Goal: Task Accomplishment & Management: Manage account settings

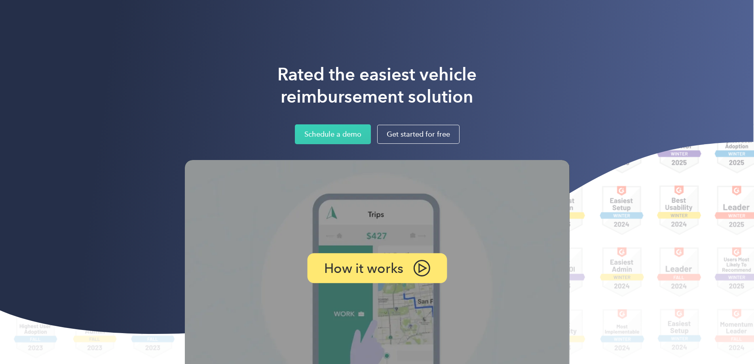
scroll to position [119, 0]
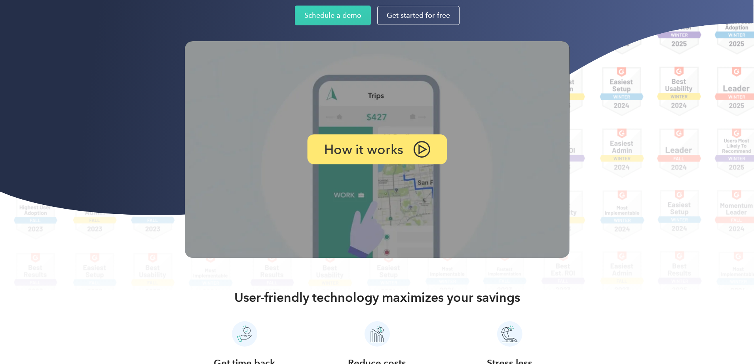
click at [340, 155] on p "How it works" at bounding box center [364, 149] width 80 height 11
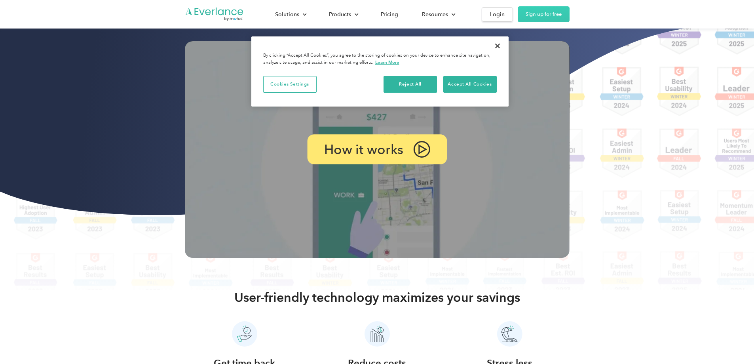
scroll to position [0, 0]
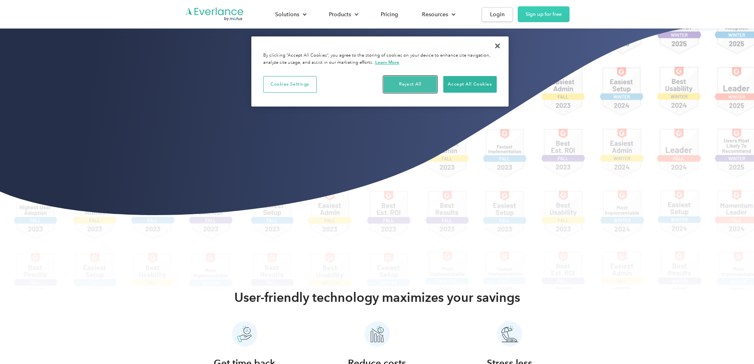
click at [418, 78] on button "Reject All" at bounding box center [410, 84] width 53 height 17
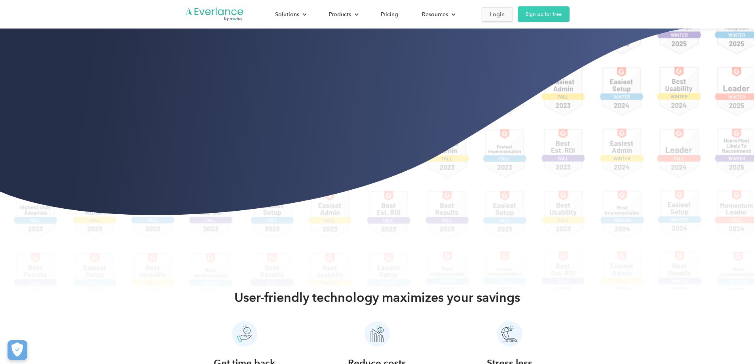
click at [505, 16] on div "Login" at bounding box center [497, 15] width 15 height 10
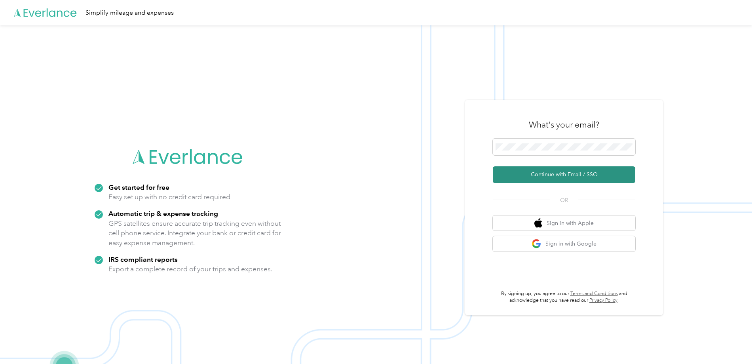
click at [523, 175] on button "Continue with Email / SSO" at bounding box center [564, 174] width 143 height 17
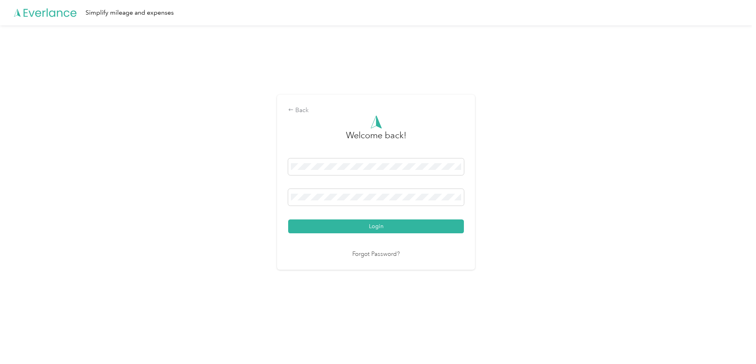
click at [373, 256] on link "Forgot Password?" at bounding box center [376, 254] width 48 height 9
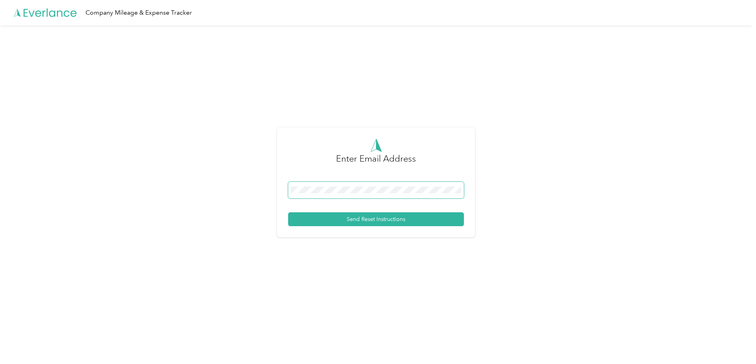
click at [343, 186] on span at bounding box center [376, 190] width 176 height 17
click at [351, 215] on button "Send Reset Instructions" at bounding box center [376, 219] width 176 height 14
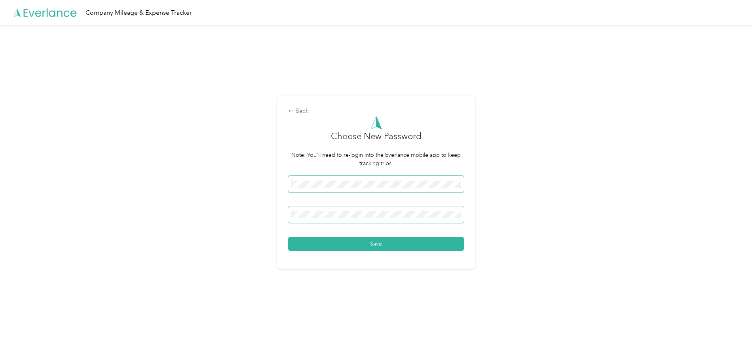
click at [288, 237] on button "Save" at bounding box center [376, 244] width 176 height 14
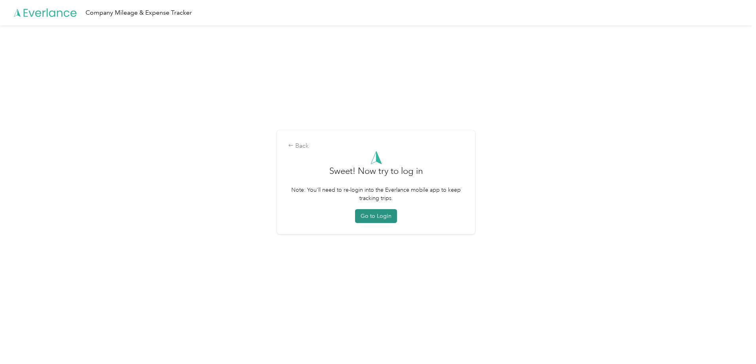
click at [378, 212] on button "Go to Login" at bounding box center [376, 216] width 42 height 14
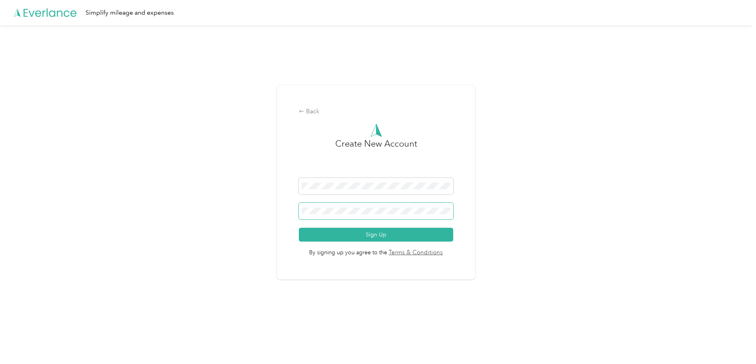
click at [299, 228] on button "Sign Up" at bounding box center [376, 235] width 154 height 14
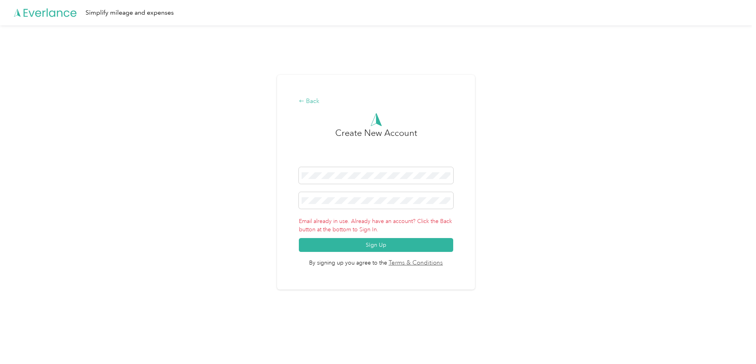
click at [310, 98] on div "Back" at bounding box center [376, 102] width 154 height 10
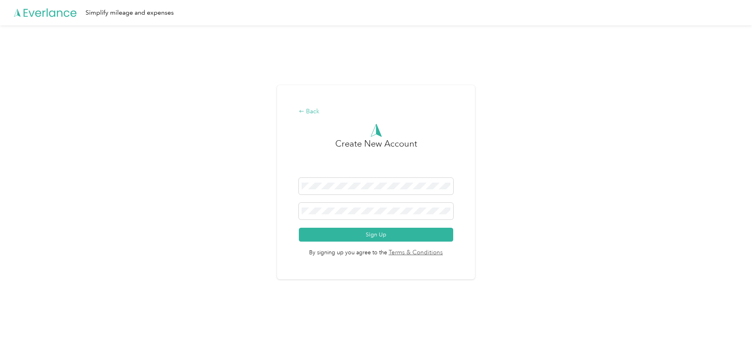
click at [304, 114] on icon at bounding box center [302, 111] width 6 height 6
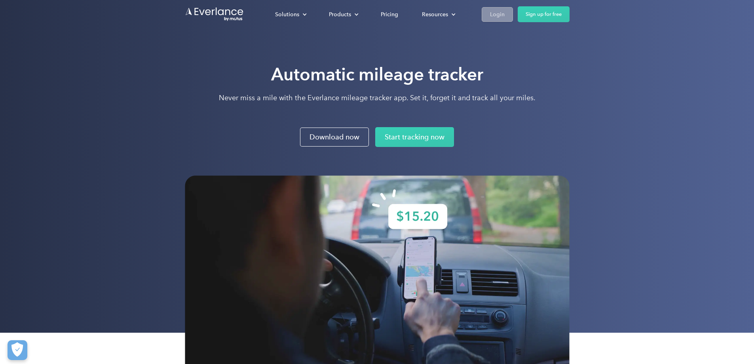
click at [505, 14] on div "Login" at bounding box center [497, 15] width 15 height 10
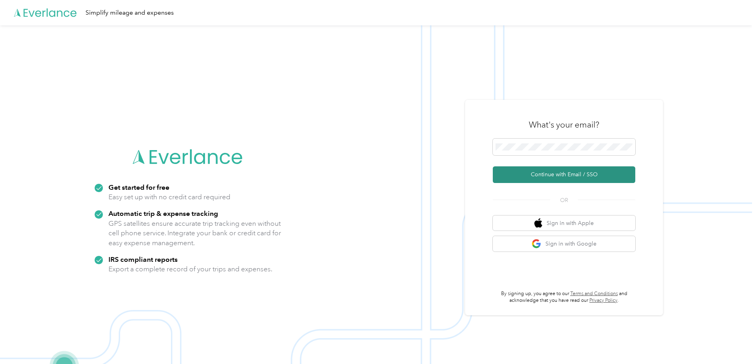
click at [547, 172] on button "Continue with Email / SSO" at bounding box center [564, 174] width 143 height 17
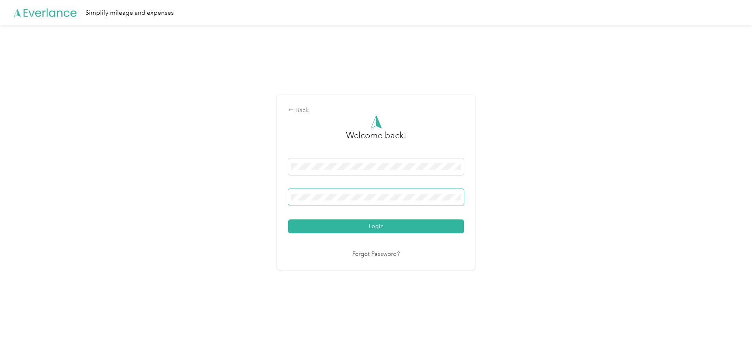
click at [288, 219] on button "Login" at bounding box center [376, 226] width 176 height 14
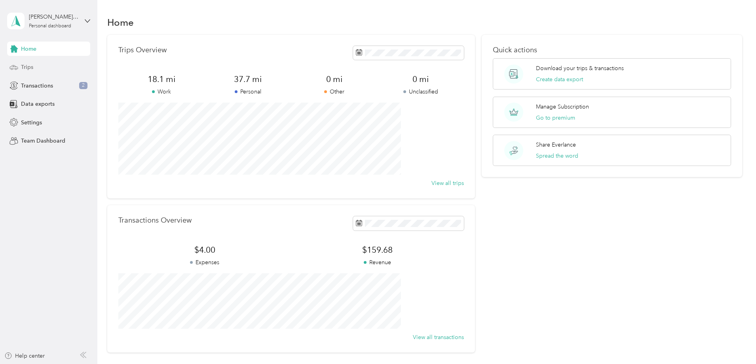
click at [32, 68] on span "Trips" at bounding box center [27, 67] width 12 height 8
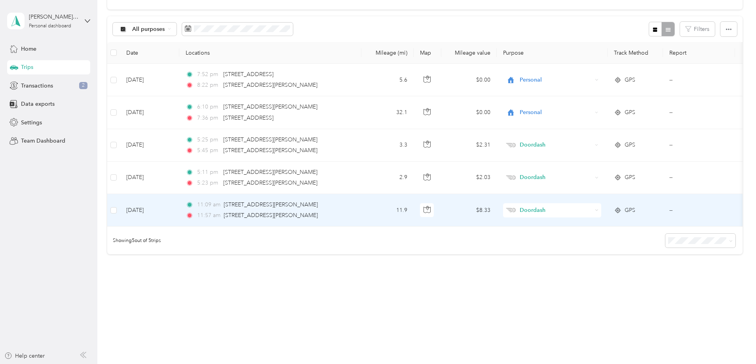
click at [497, 205] on td "$8.33" at bounding box center [468, 210] width 55 height 32
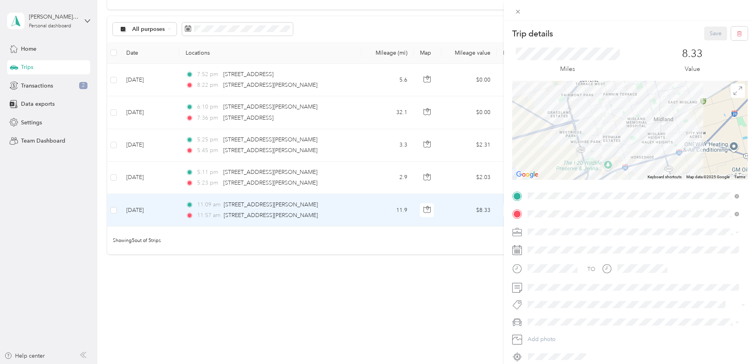
click at [689, 58] on p "8.33" at bounding box center [692, 54] width 21 height 13
click at [224, 165] on div "Trip details Save This trip cannot be edited because it is either under review,…" at bounding box center [378, 182] width 756 height 364
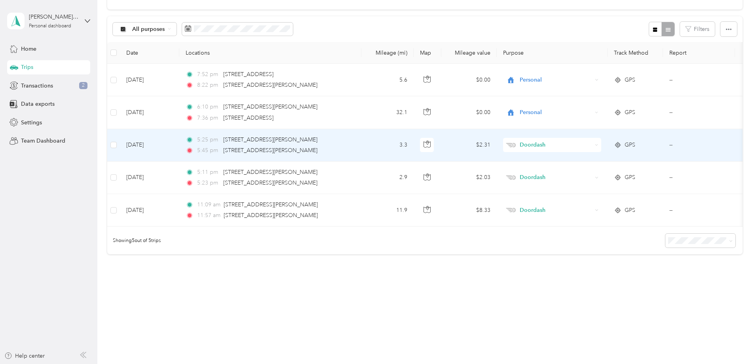
click at [361, 141] on td "5:25 pm [STREET_ADDRESS][PERSON_NAME] 5:45 pm [STREET_ADDRESS][PERSON_NAME]" at bounding box center [270, 145] width 182 height 32
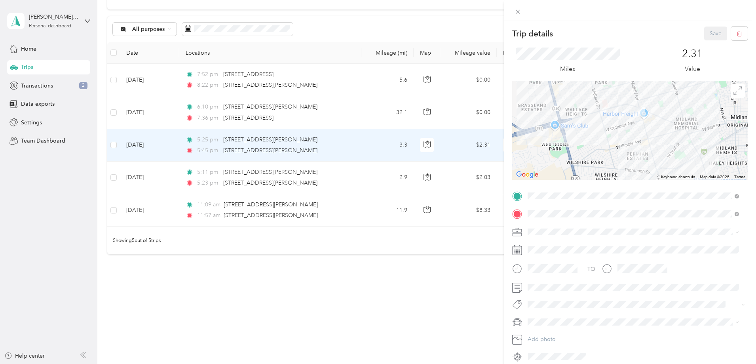
click at [405, 296] on div "Trip details Save This trip cannot be edited because it is either under review,…" at bounding box center [378, 182] width 756 height 364
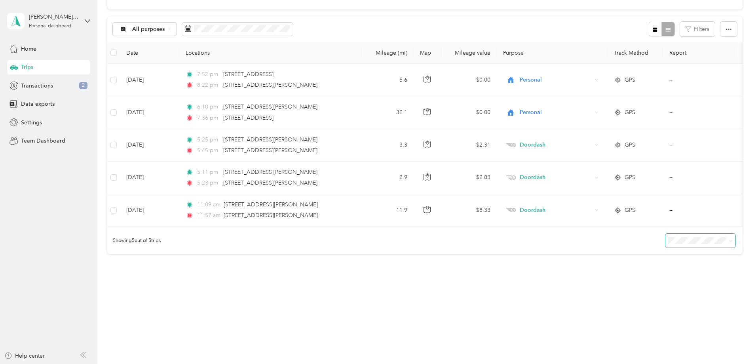
click at [729, 239] on icon at bounding box center [731, 241] width 4 height 4
click at [649, 268] on div "50 per load" at bounding box center [645, 269] width 59 height 8
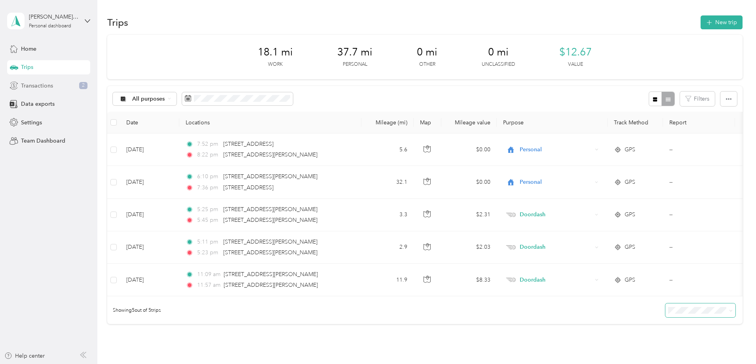
click at [51, 87] on span "Transactions" at bounding box center [37, 86] width 32 height 8
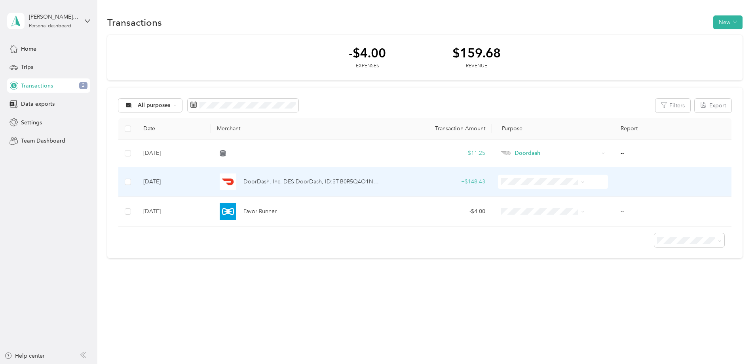
click at [339, 184] on span "DoorDash, Inc. DES:DoorDash, ID:ST-B0R5Q4O1N0A8 INDN:[PERSON_NAME] CO ID:XXXXX4…" at bounding box center [311, 181] width 137 height 9
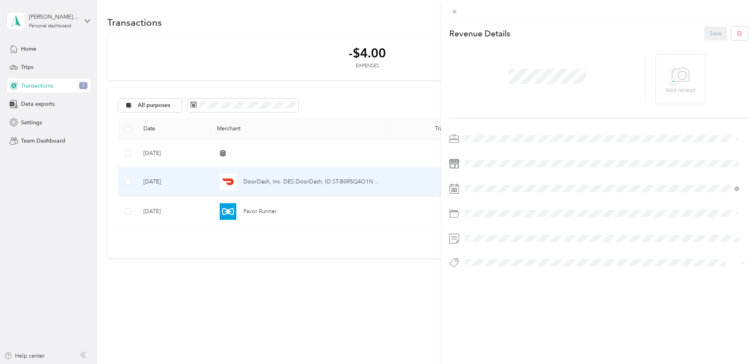
click at [353, 311] on div "This revenue cannot be edited because it is either under review, approved, or p…" at bounding box center [378, 182] width 756 height 364
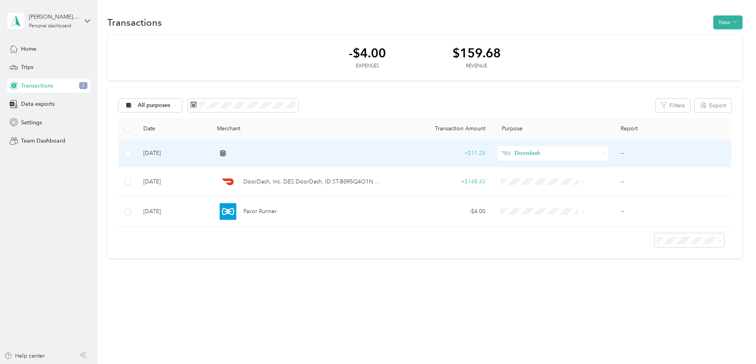
click at [312, 154] on div at bounding box center [298, 153] width 163 height 6
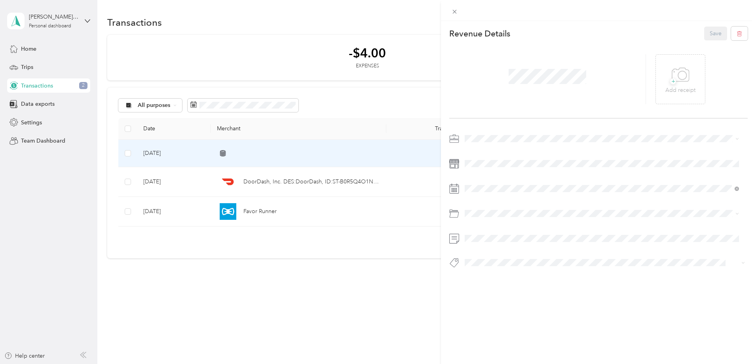
click at [312, 154] on div "This revenue cannot be edited because it is either under review, approved, or p…" at bounding box center [378, 182] width 756 height 364
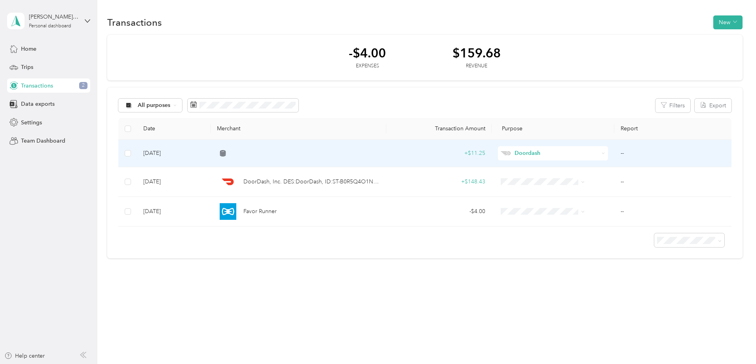
click at [226, 152] on icon at bounding box center [223, 151] width 6 height 3
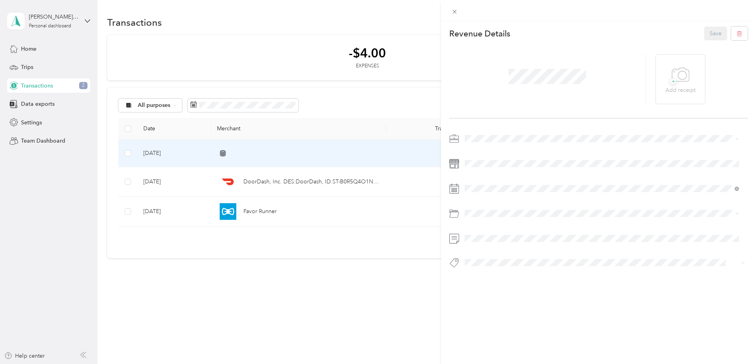
click at [476, 150] on span "Work" at bounding box center [473, 151] width 13 height 7
click at [475, 133] on span at bounding box center [605, 138] width 286 height 13
click at [478, 152] on span "Work" at bounding box center [473, 152] width 13 height 7
click at [708, 32] on button "Save" at bounding box center [715, 34] width 23 height 14
click at [709, 33] on button "Save" at bounding box center [715, 34] width 23 height 14
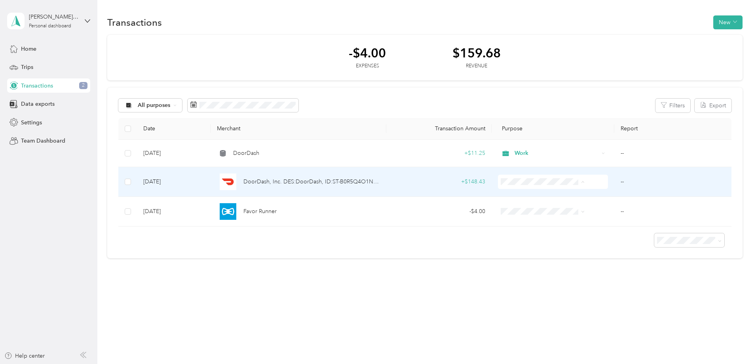
click at [514, 224] on span "Doordash" at bounding box center [540, 224] width 65 height 8
click at [515, 181] on span "Doordash" at bounding box center [557, 181] width 84 height 9
click at [511, 198] on span "Work" at bounding box center [540, 194] width 65 height 8
click at [518, 182] on span "Doordash" at bounding box center [557, 181] width 84 height 9
click at [534, 194] on span "Work" at bounding box center [540, 194] width 65 height 8
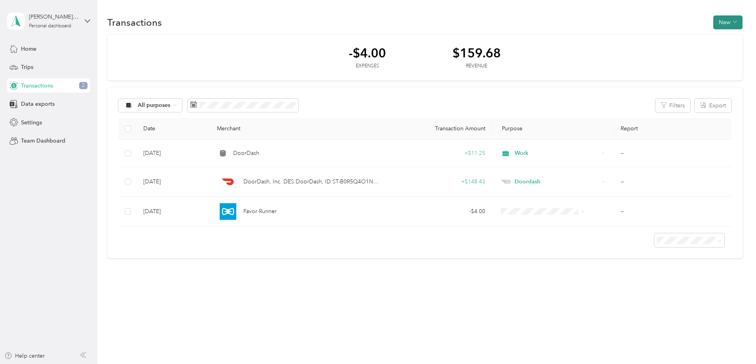
click at [713, 28] on button "New" at bounding box center [727, 22] width 29 height 14
click at [709, 58] on div "-$4.00 Expenses $159.68 Revenue All purposes Filters Export Date Merchant Trans…" at bounding box center [424, 147] width 635 height 224
click at [713, 29] on button "New" at bounding box center [727, 22] width 29 height 14
click at [672, 54] on span "Revenue" at bounding box center [677, 51] width 22 height 8
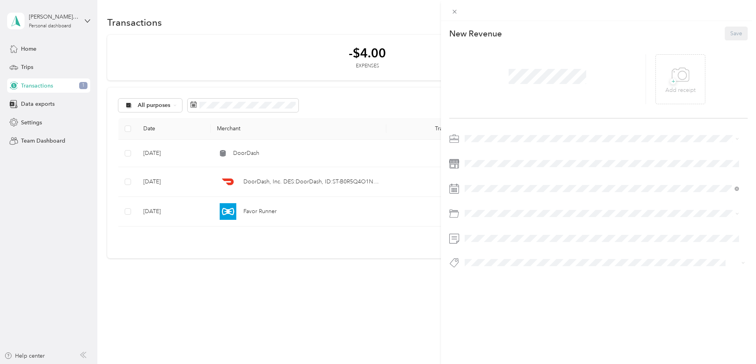
click at [413, 307] on div "This revenue cannot be edited because it is either under review, approved, or p…" at bounding box center [378, 182] width 756 height 364
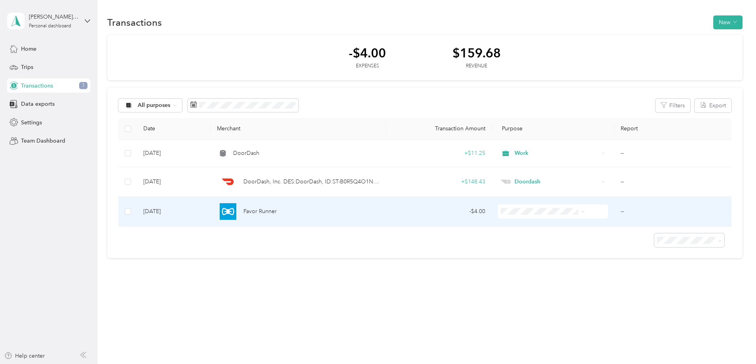
click at [516, 266] on span "Favor" at bounding box center [540, 264] width 65 height 8
click at [367, 209] on div "Favor Runner" at bounding box center [298, 211] width 163 height 17
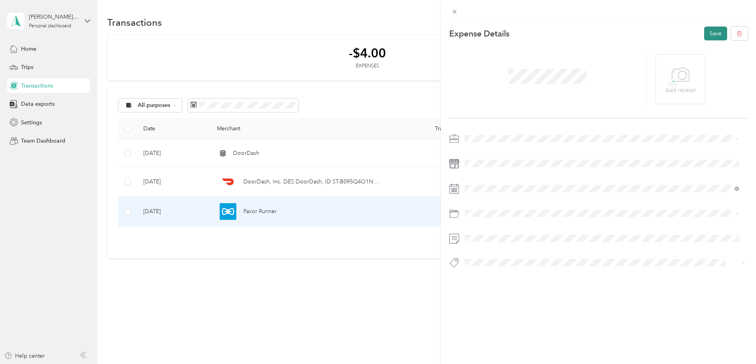
click at [705, 35] on button "Save" at bounding box center [715, 34] width 23 height 14
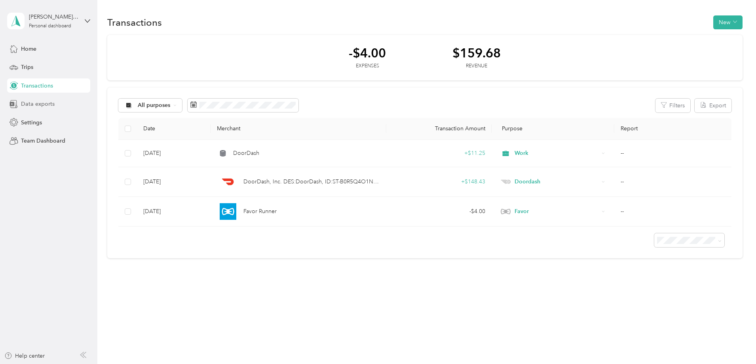
click at [32, 105] on span "Data exports" at bounding box center [38, 104] width 34 height 8
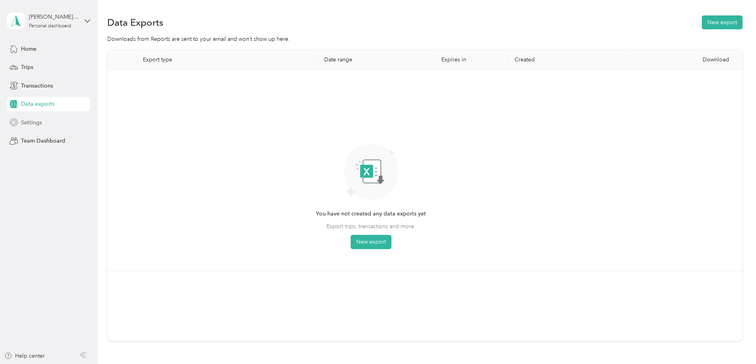
click at [34, 120] on span "Settings" at bounding box center [31, 122] width 21 height 8
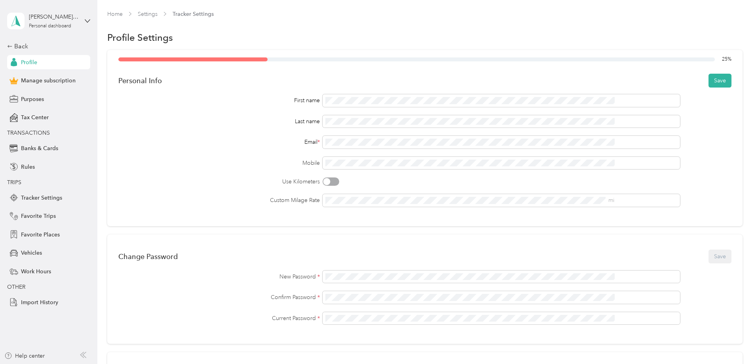
click at [709, 78] on button "Save" at bounding box center [720, 81] width 23 height 14
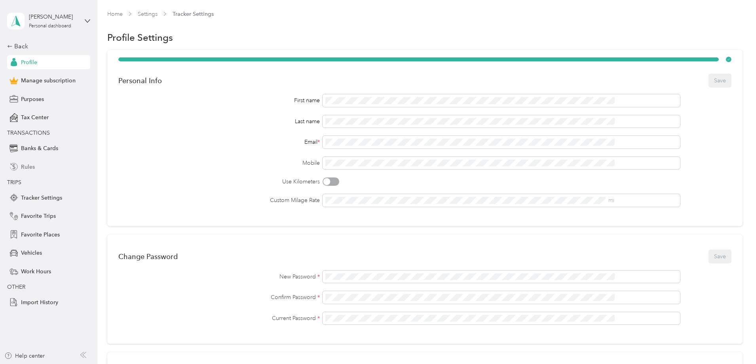
click at [27, 165] on span "Rules" at bounding box center [28, 167] width 14 height 8
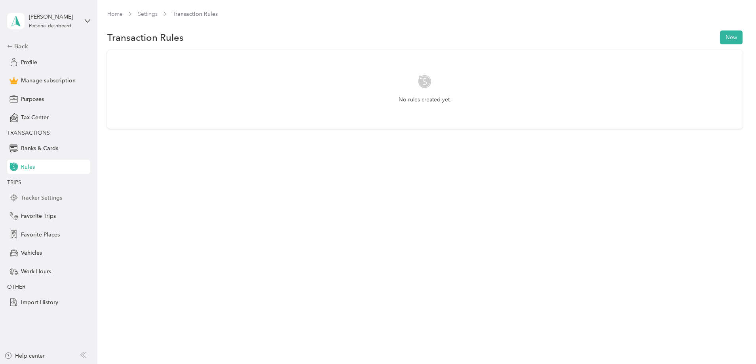
click at [44, 195] on span "Tracker Settings" at bounding box center [41, 198] width 41 height 8
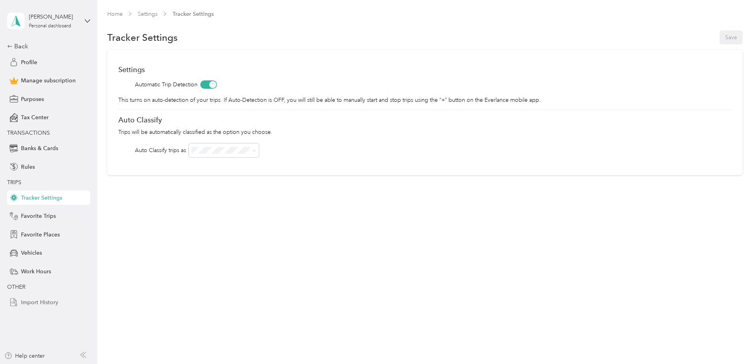
click at [35, 302] on span "Import History" at bounding box center [39, 302] width 37 height 8
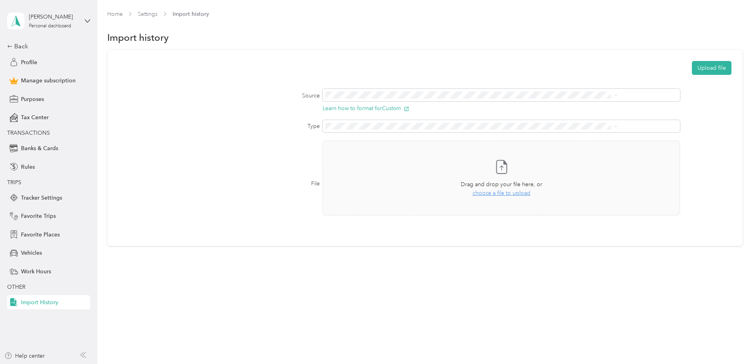
click at [224, 179] on label "File" at bounding box center [218, 183] width 201 height 8
